Goal: Task Accomplishment & Management: Manage account settings

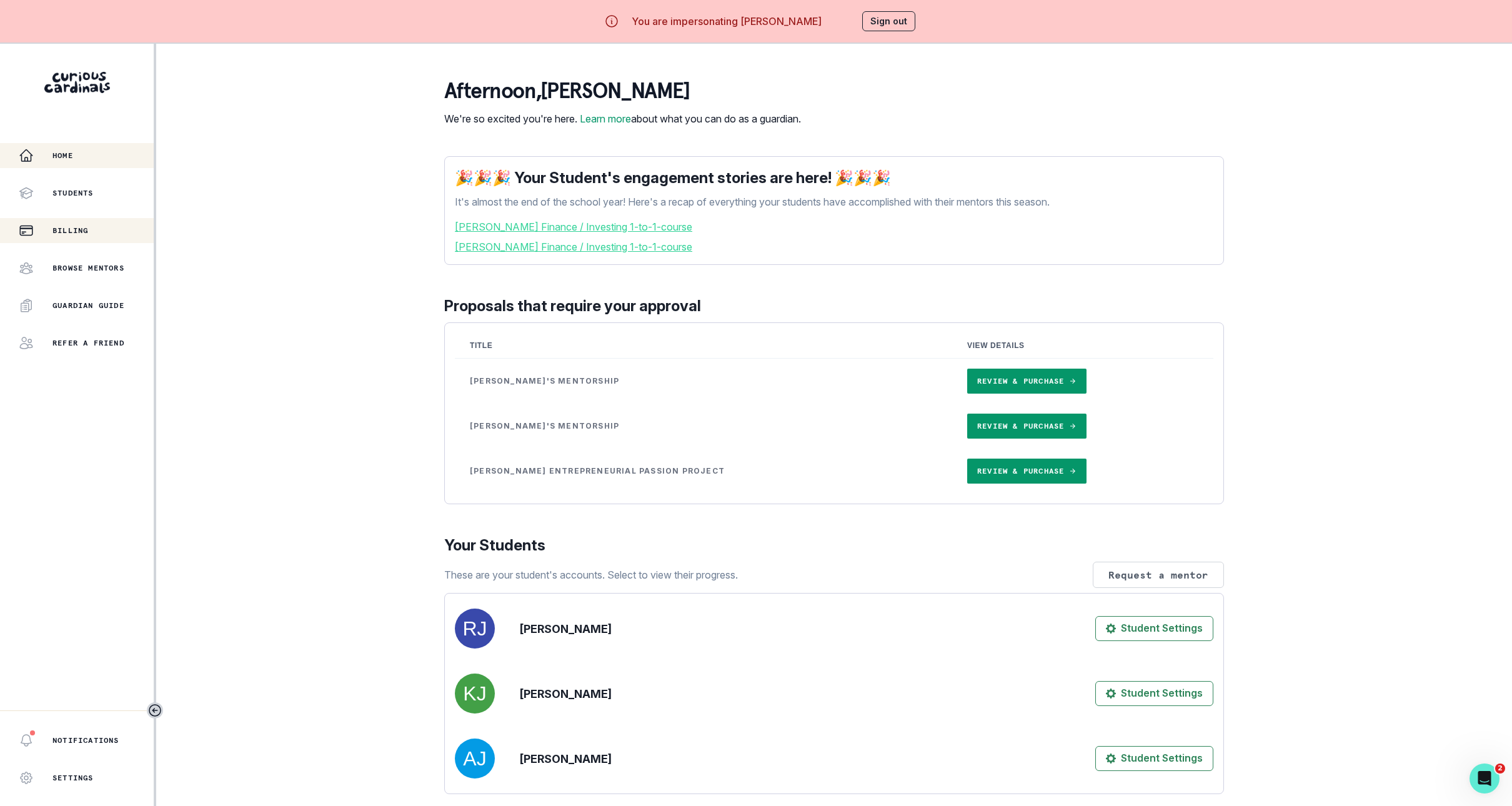
click at [98, 230] on div "Billing" at bounding box center [87, 230] width 135 height 15
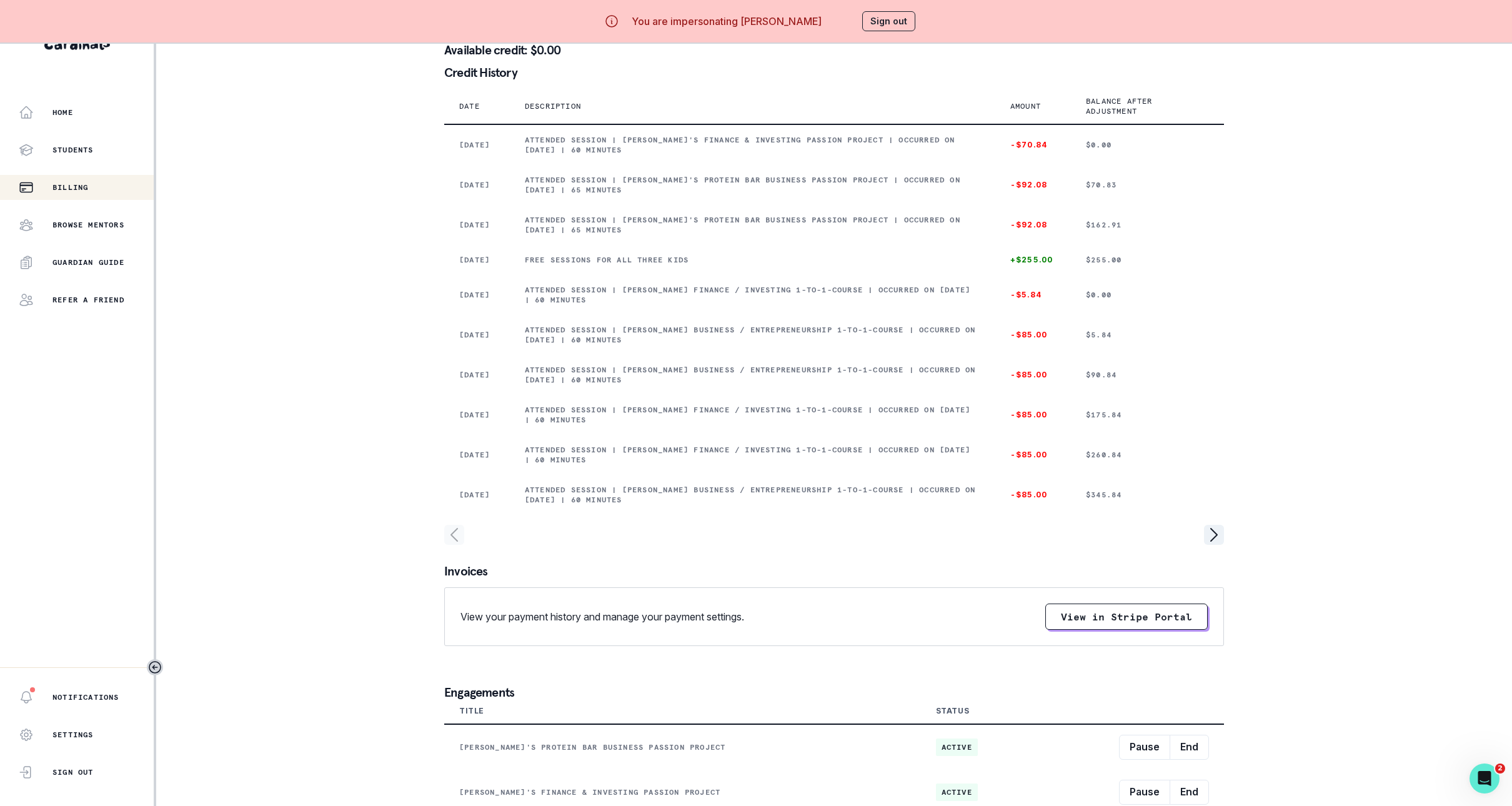
click at [877, 17] on button "Sign out" at bounding box center [888, 21] width 53 height 20
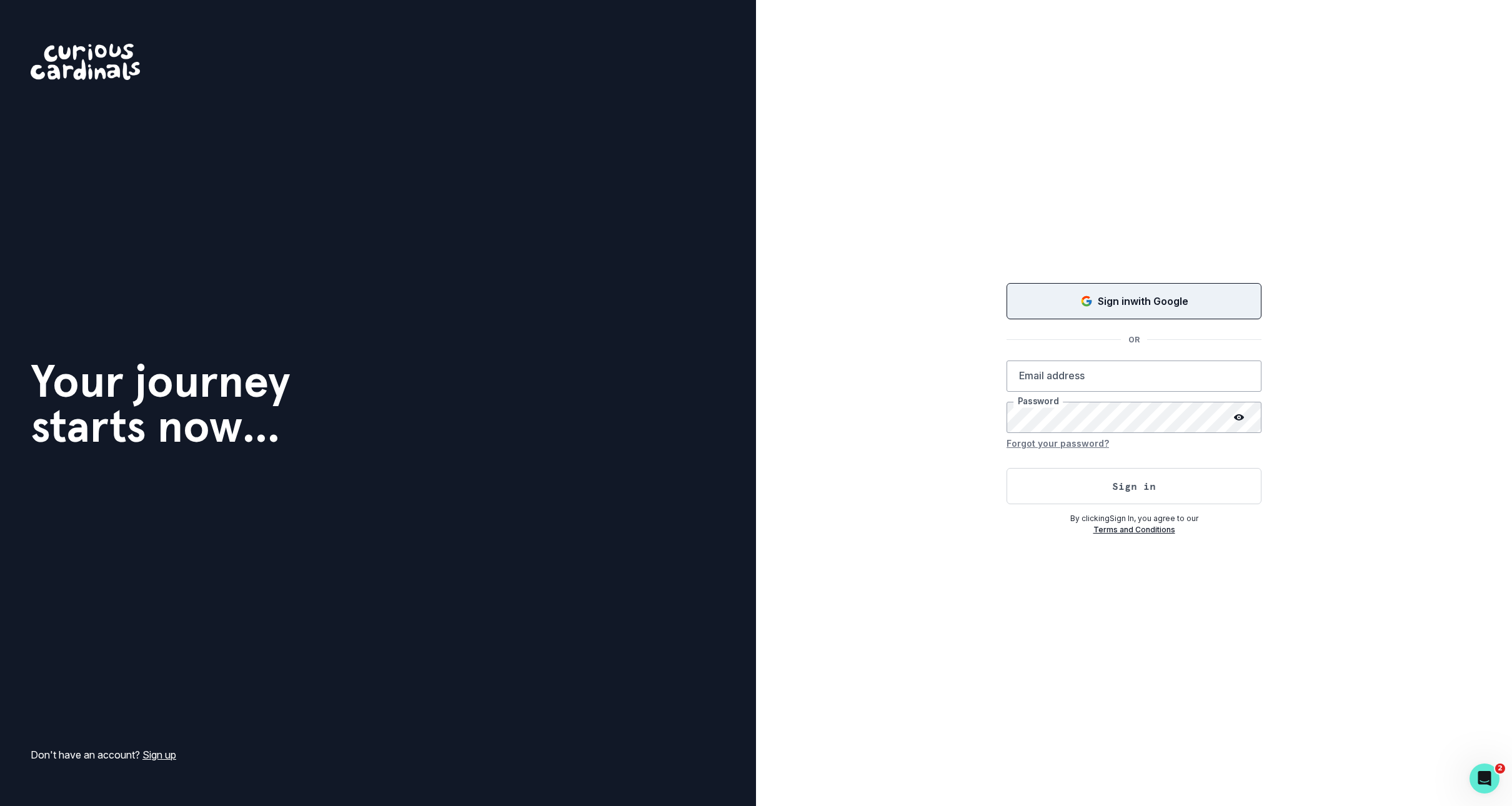
click at [1037, 289] on button "Sign in with Google" at bounding box center [1134, 301] width 255 height 36
